Goal: Navigation & Orientation: Find specific page/section

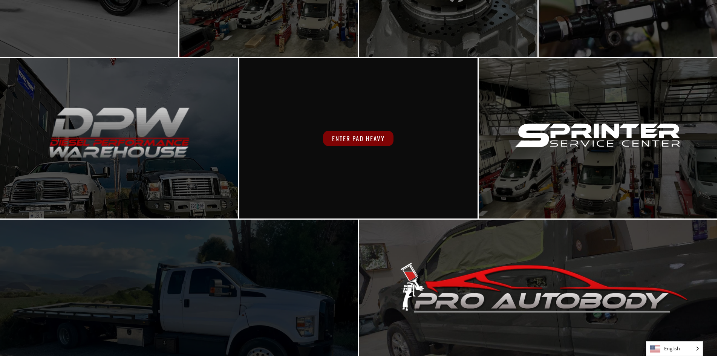
scroll to position [348, 0]
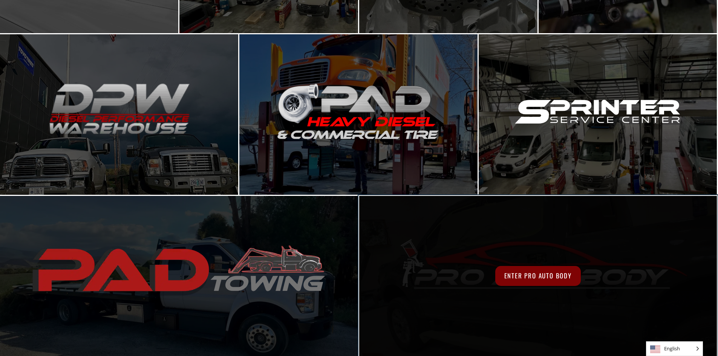
click at [526, 274] on span "Enter Pro Auto Body" at bounding box center [538, 276] width 86 height 20
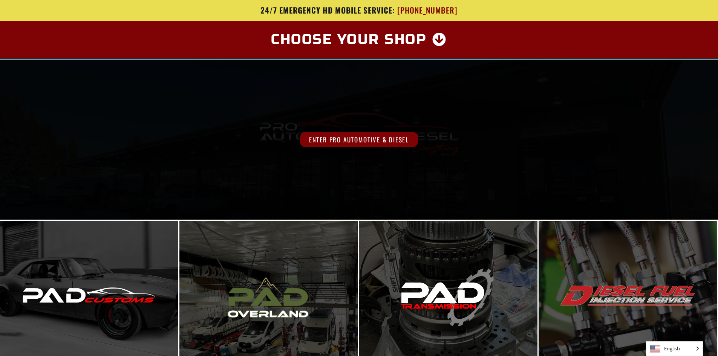
click at [350, 138] on span "Enter Pro Automotive & Diesel" at bounding box center [359, 139] width 118 height 15
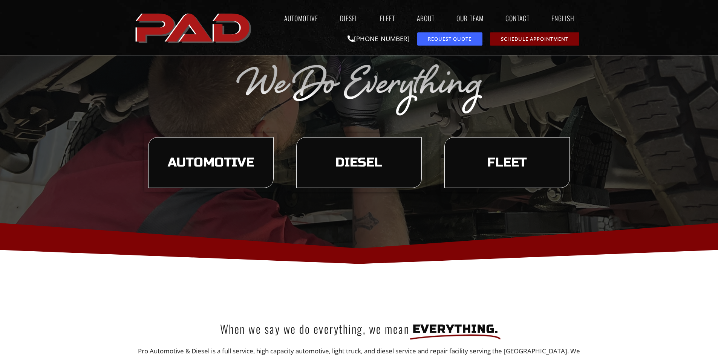
scroll to position [113, 0]
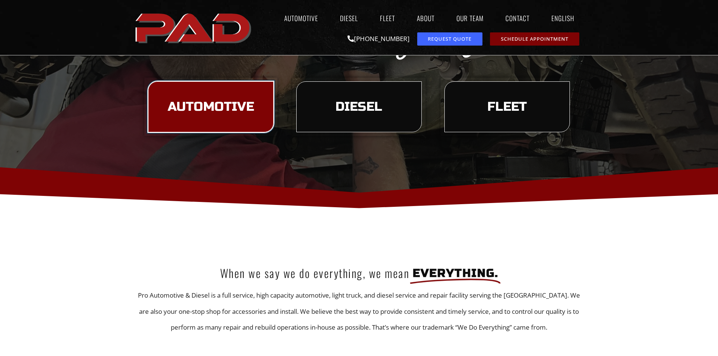
click at [254, 110] on link "Automotive" at bounding box center [211, 106] width 126 height 51
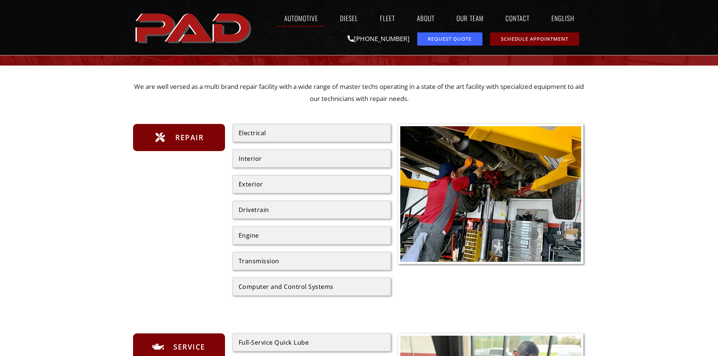
scroll to position [75, 0]
